Goal: Find specific page/section: Find specific page/section

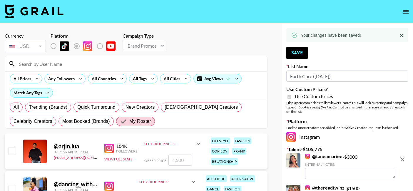
select select "Brand"
drag, startPoint x: 0, startPoint y: 0, endPoint x: 406, endPoint y: 15, distance: 406.1
click at [406, 15] on icon "open drawer" at bounding box center [406, 11] width 7 height 7
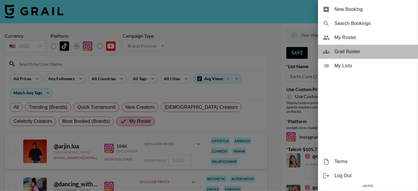
click at [340, 49] on span "Grail Roster" at bounding box center [374, 51] width 79 height 7
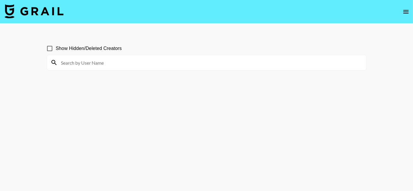
click at [96, 64] on input at bounding box center [210, 62] width 305 height 9
type input "c"
type input "x0ooo"
click at [66, 58] on input at bounding box center [210, 62] width 305 height 9
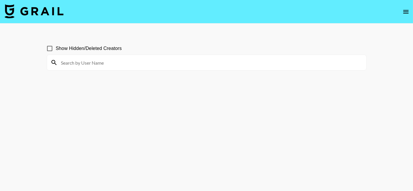
click at [58, 64] on input at bounding box center [210, 62] width 305 height 9
click at [73, 60] on input at bounding box center [210, 62] width 305 height 9
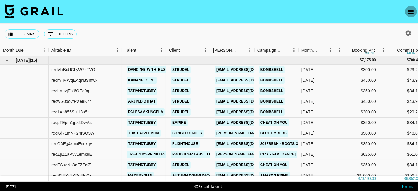
click at [413, 9] on icon "open drawer" at bounding box center [411, 11] width 7 height 7
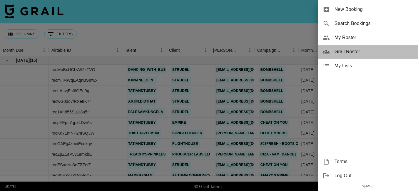
click at [335, 50] on span "Grail Roster" at bounding box center [374, 51] width 79 height 7
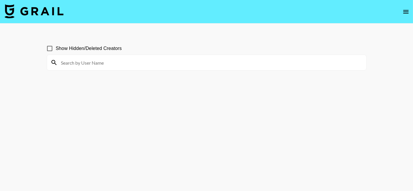
click at [77, 60] on input at bounding box center [210, 62] width 305 height 9
type input "xo_chevena"
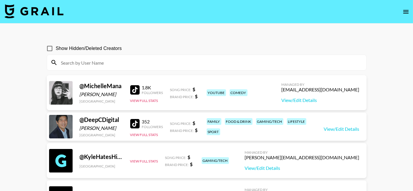
click at [72, 64] on input at bounding box center [210, 62] width 305 height 9
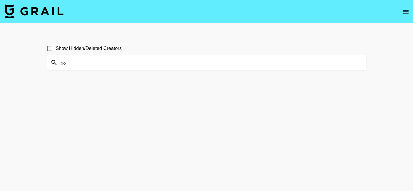
type input "xo_"
